Goal: Task Accomplishment & Management: Use online tool/utility

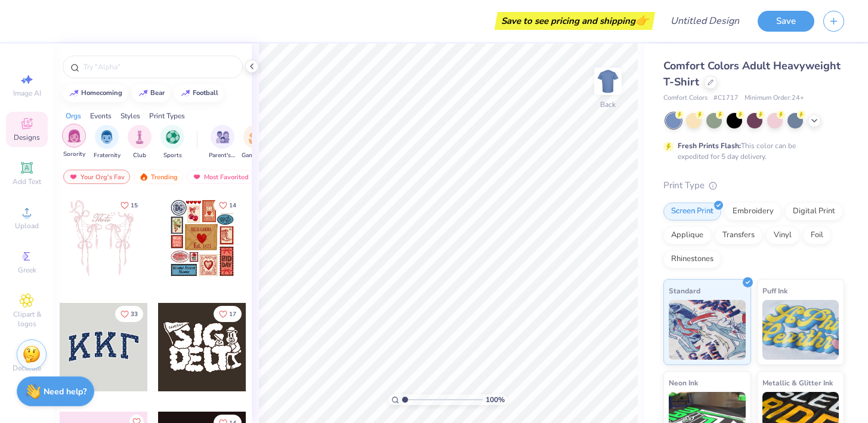
click at [72, 143] on div "filter for Sorority" at bounding box center [74, 136] width 24 height 24
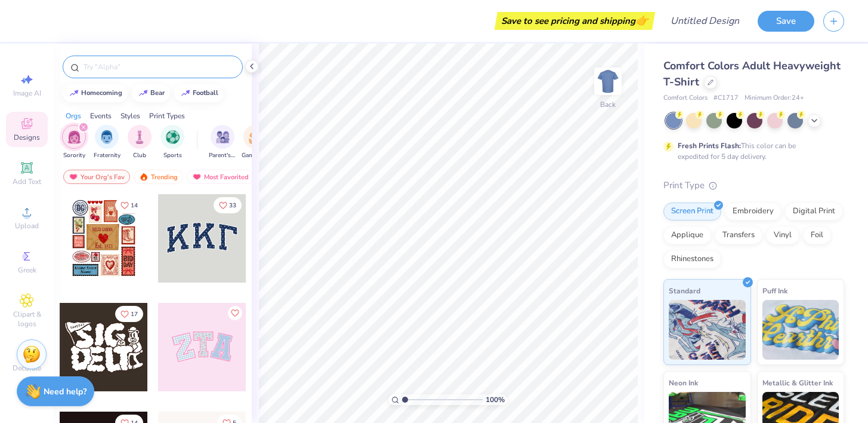
click at [103, 65] on input "text" at bounding box center [158, 67] width 153 height 12
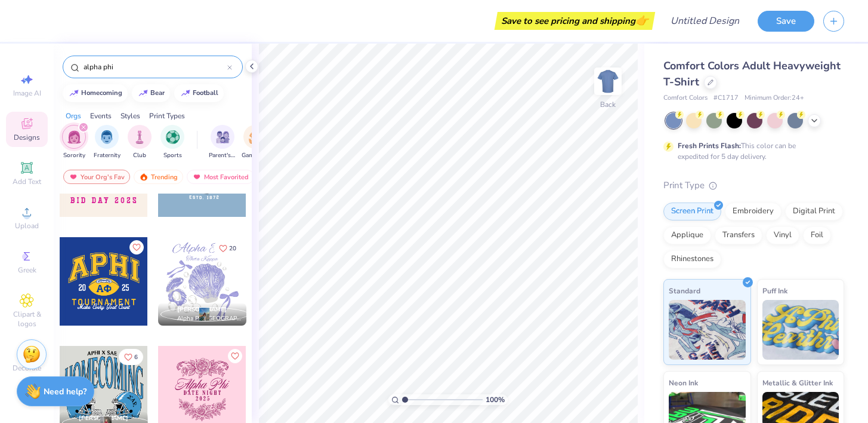
scroll to position [97, 0]
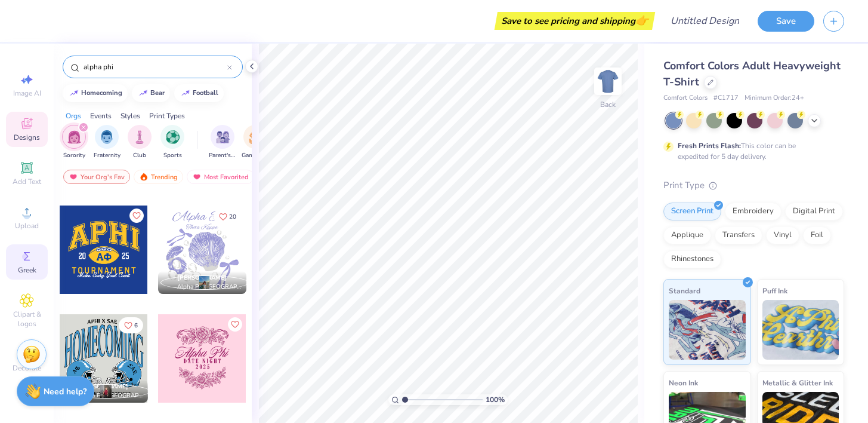
type input "alpha phi"
click at [27, 259] on icon at bounding box center [27, 256] width 14 height 14
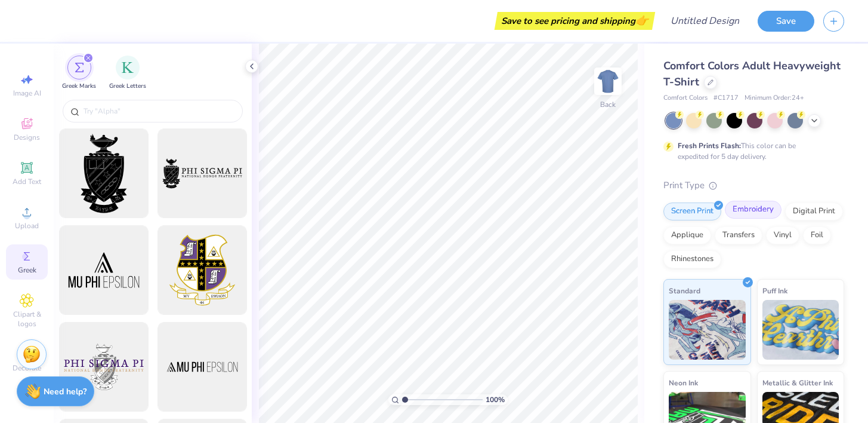
click at [759, 211] on div "Embroidery" at bounding box center [753, 210] width 57 height 18
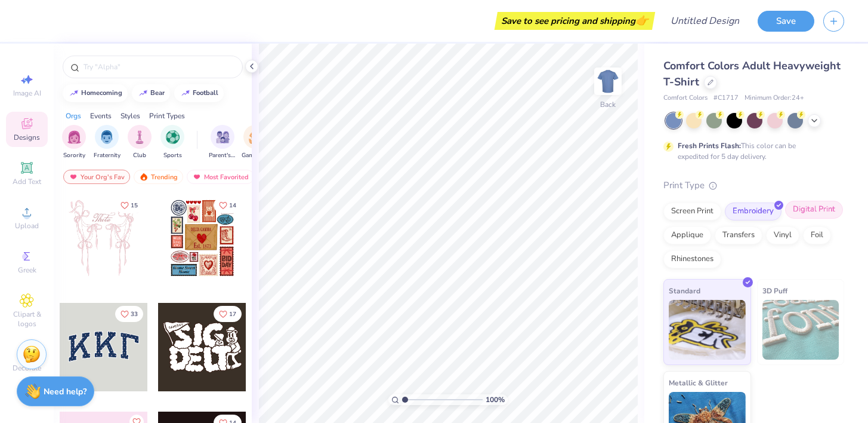
click at [807, 210] on div "Digital Print" at bounding box center [815, 210] width 58 height 18
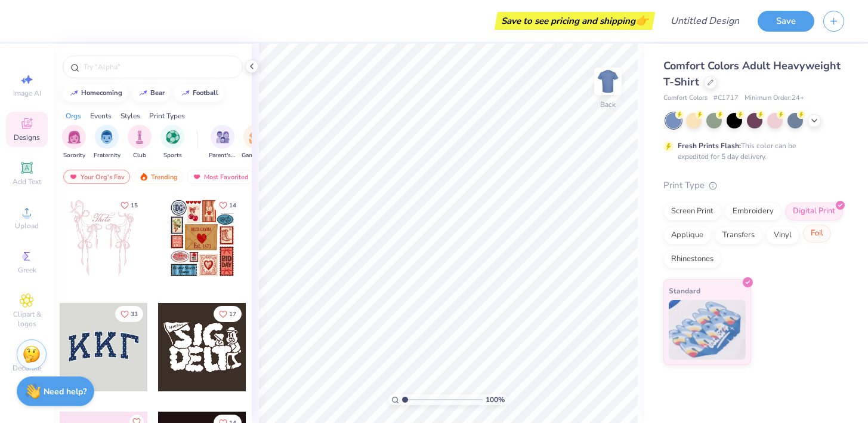
click at [820, 233] on div "Foil" at bounding box center [817, 233] width 28 height 18
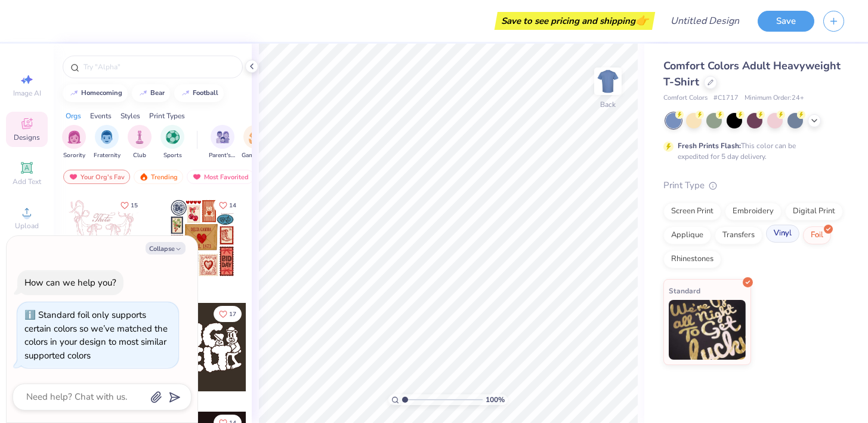
click at [782, 236] on div "Vinyl" at bounding box center [782, 233] width 33 height 18
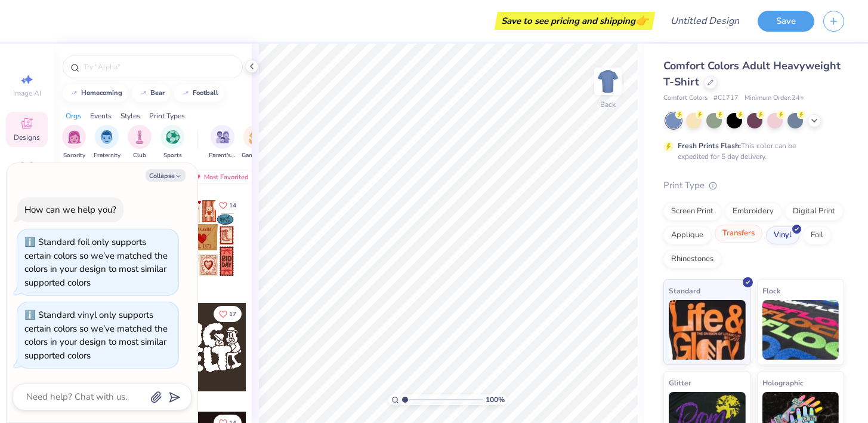
click at [739, 235] on div "Transfers" at bounding box center [739, 233] width 48 height 18
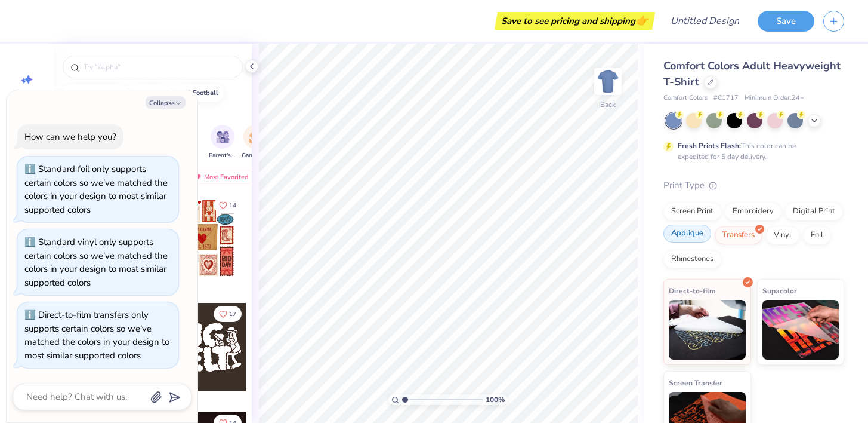
click at [688, 236] on div "Applique" at bounding box center [688, 233] width 48 height 18
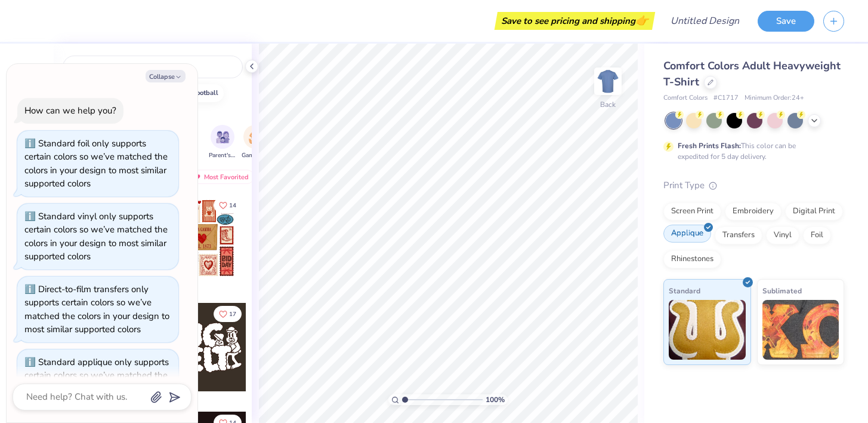
scroll to position [47, 0]
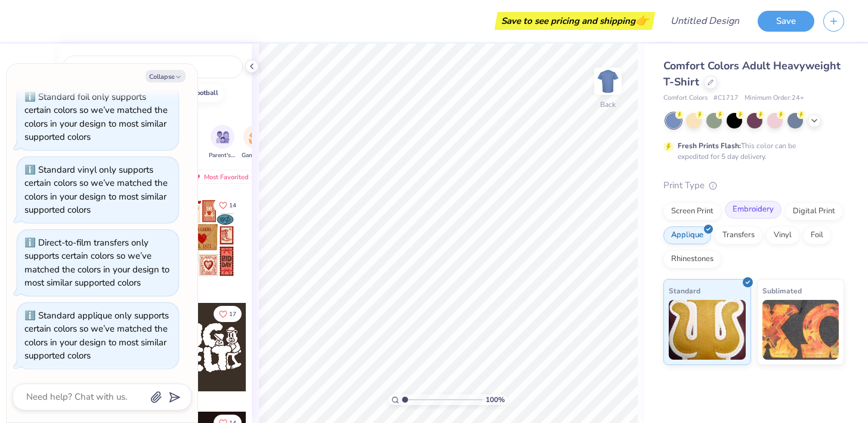
click at [745, 211] on div "Embroidery" at bounding box center [753, 210] width 57 height 18
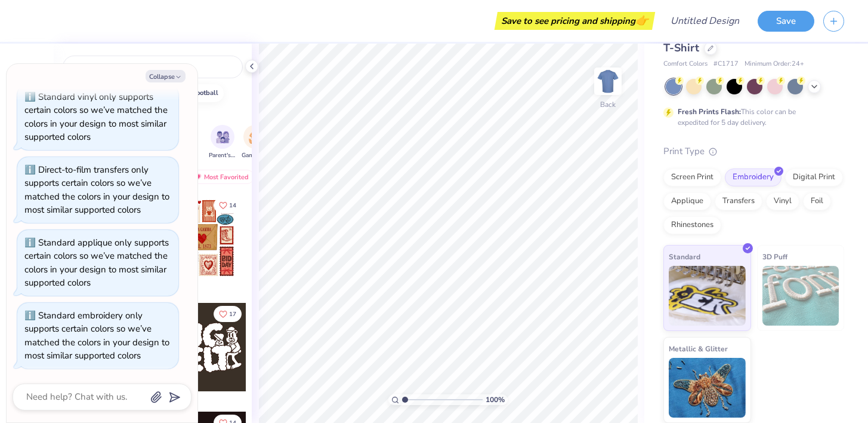
scroll to position [0, 0]
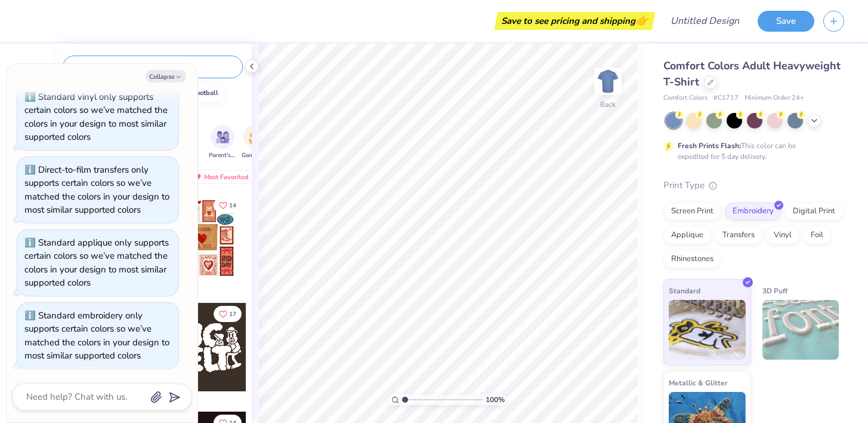
click at [215, 67] on input "text" at bounding box center [158, 67] width 153 height 12
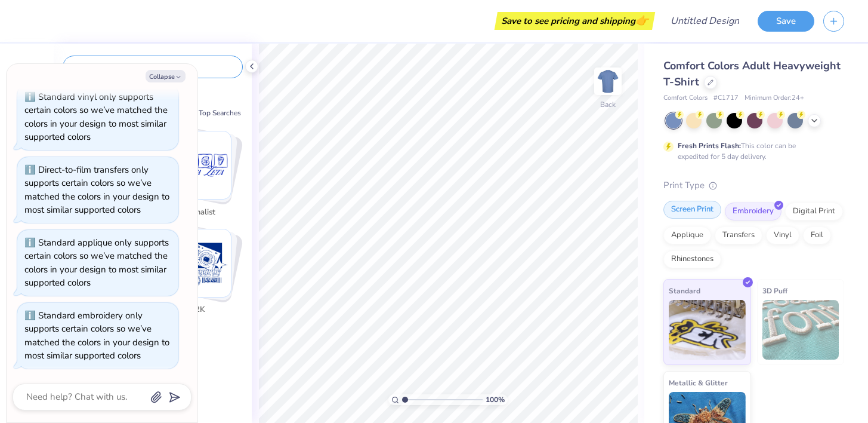
click at [698, 211] on div "Screen Print" at bounding box center [693, 210] width 58 height 18
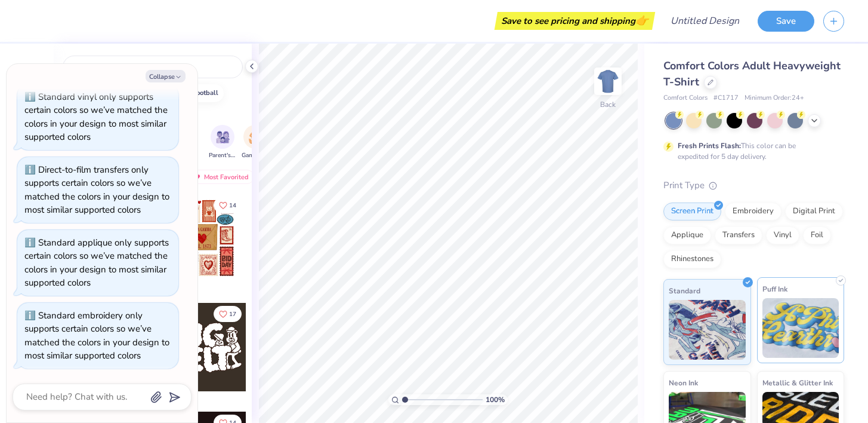
scroll to position [126, 0]
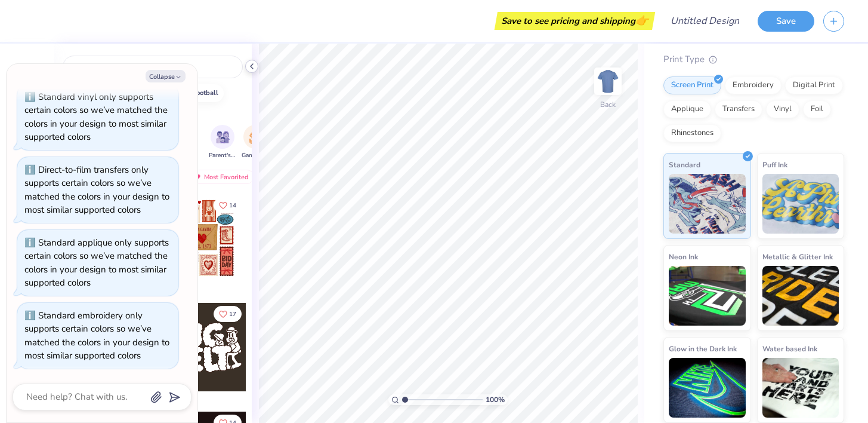
click at [252, 66] on icon at bounding box center [252, 66] width 10 height 10
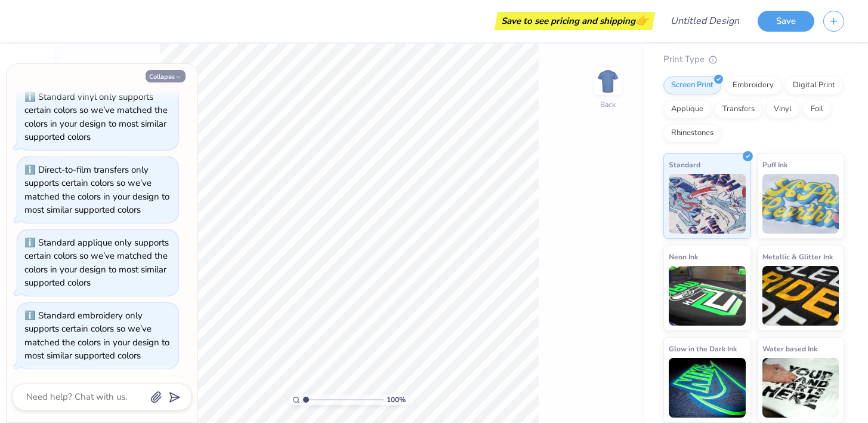
click at [180, 77] on icon "button" at bounding box center [178, 76] width 7 height 7
type textarea "x"
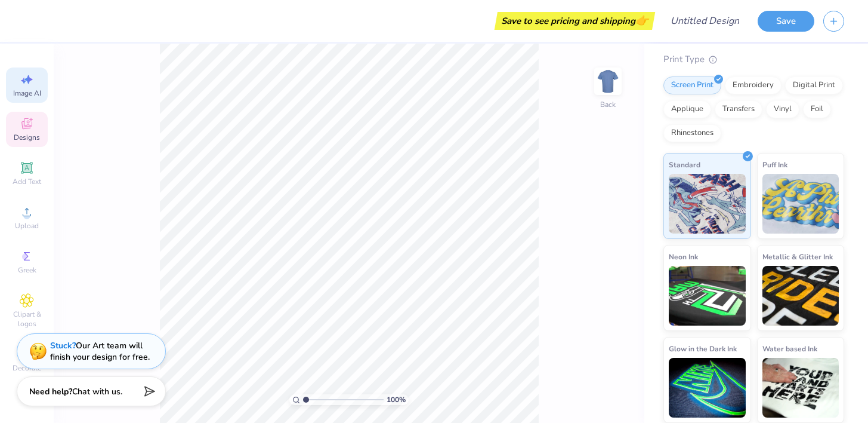
click at [26, 87] on div "Image AI" at bounding box center [27, 84] width 42 height 35
select select "4"
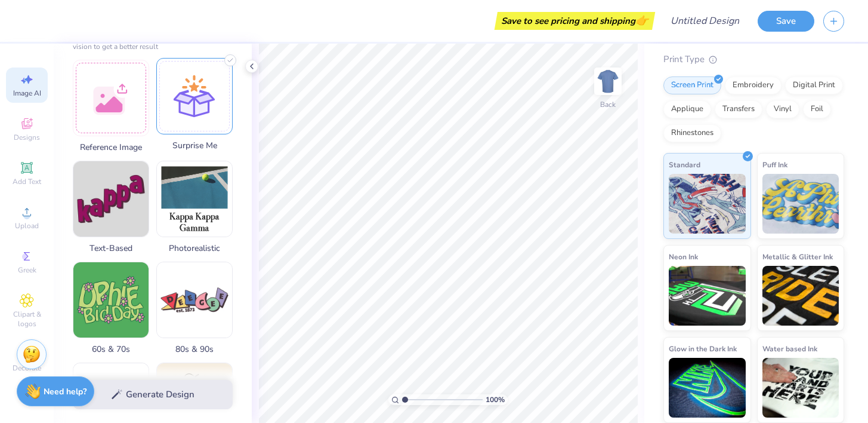
scroll to position [233, 0]
